Goal: Navigation & Orientation: Find specific page/section

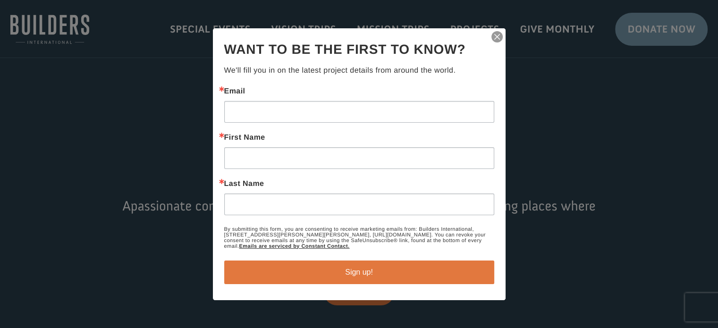
scroll to position [2, 0]
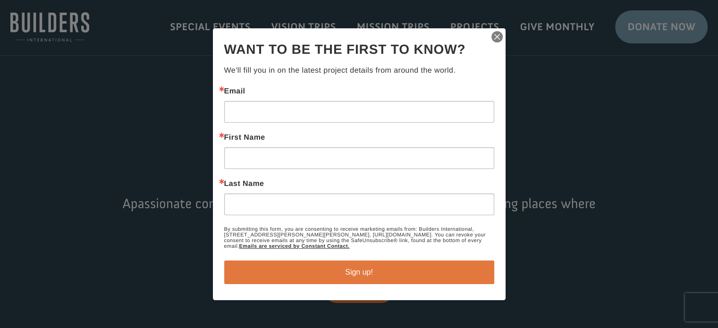
click at [496, 38] on img "button" at bounding box center [497, 36] width 13 height 13
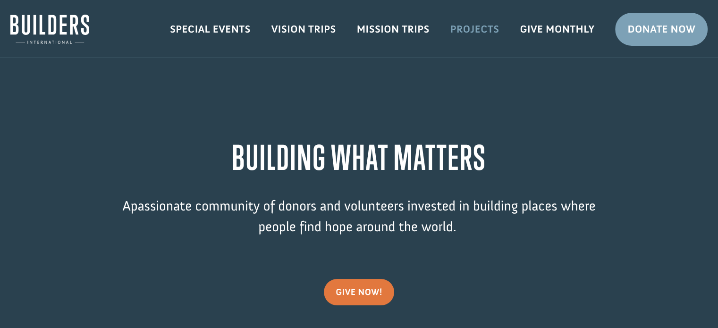
click at [492, 28] on link "Projects" at bounding box center [475, 29] width 70 height 27
